Goal: Task Accomplishment & Management: Complete application form

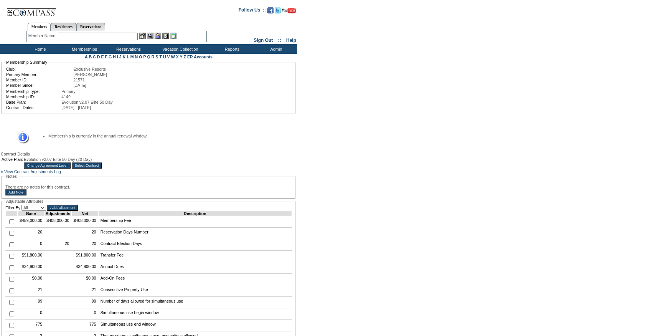
click at [12, 236] on input "checkbox" at bounding box center [11, 233] width 5 height 5
checkbox input "true"
click at [78, 211] on input "Add Adjustment" at bounding box center [62, 207] width 31 height 6
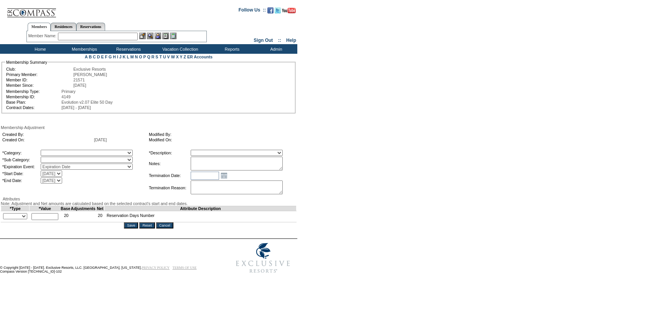
click at [267, 170] on textarea at bounding box center [237, 164] width 92 height 14
paste textarea "Per [PERSON_NAME] case [DATE] and [PERSON_NAME]/[PERSON_NAME] approval, rolling…"
type textarea "Per [PERSON_NAME] case [DATE] and [PERSON_NAME]/[PERSON_NAME] approval, rolling…"
click at [63, 150] on table "*Category: A La Carte Days Contract Election Days Converted Days [MEDICAL_DATA]…" at bounding box center [75, 166] width 146 height 35
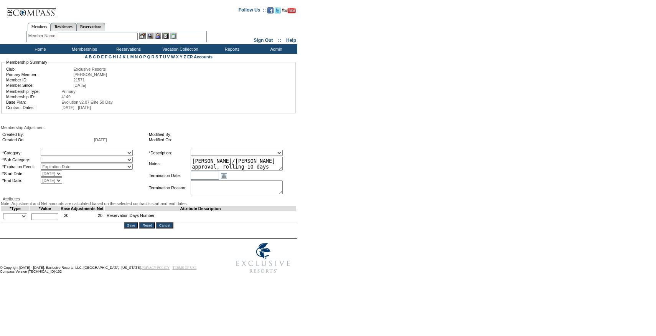
click at [75, 155] on select "A La Carte Days Contract Election Days Converted Days [MEDICAL_DATA] Other Refe…" at bounding box center [87, 153] width 92 height 6
select select "781"
click at [56, 151] on select "A La Carte Days Contract Election Days Converted Days [MEDICAL_DATA] Other Refe…" at bounding box center [87, 153] width 92 height 6
click at [78, 161] on select at bounding box center [87, 160] width 92 height 6
click at [71, 161] on select at bounding box center [87, 160] width 92 height 6
